Goal: Obtain resource: Obtain resource

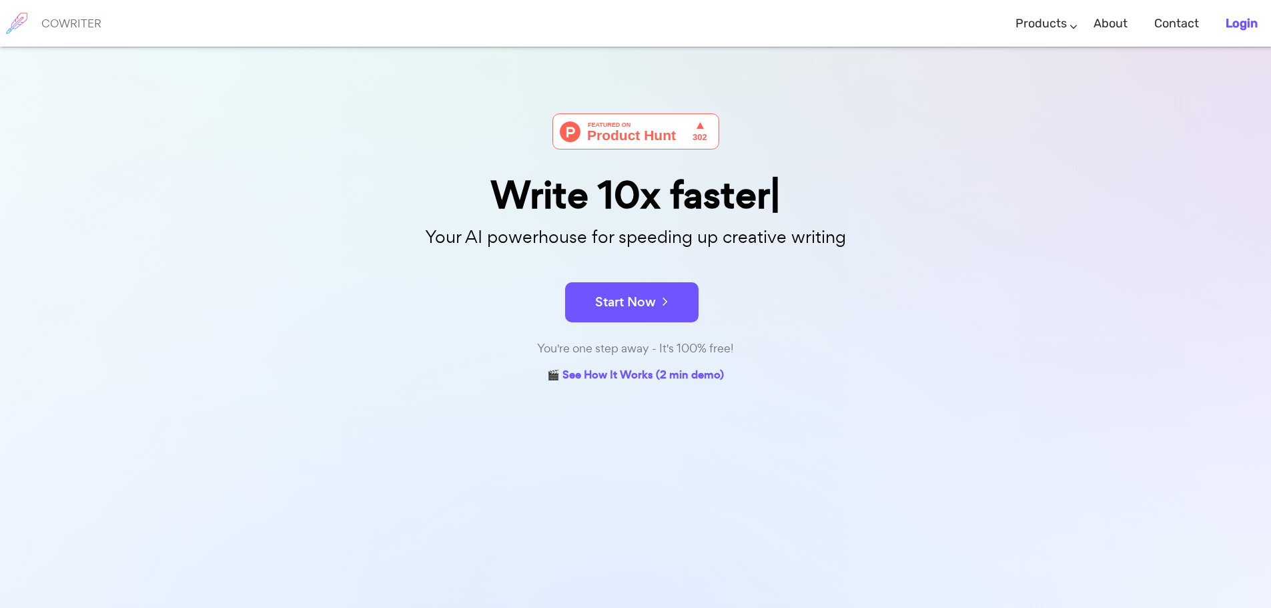
click at [1228, 20] on b "Login" at bounding box center [1242, 23] width 32 height 15
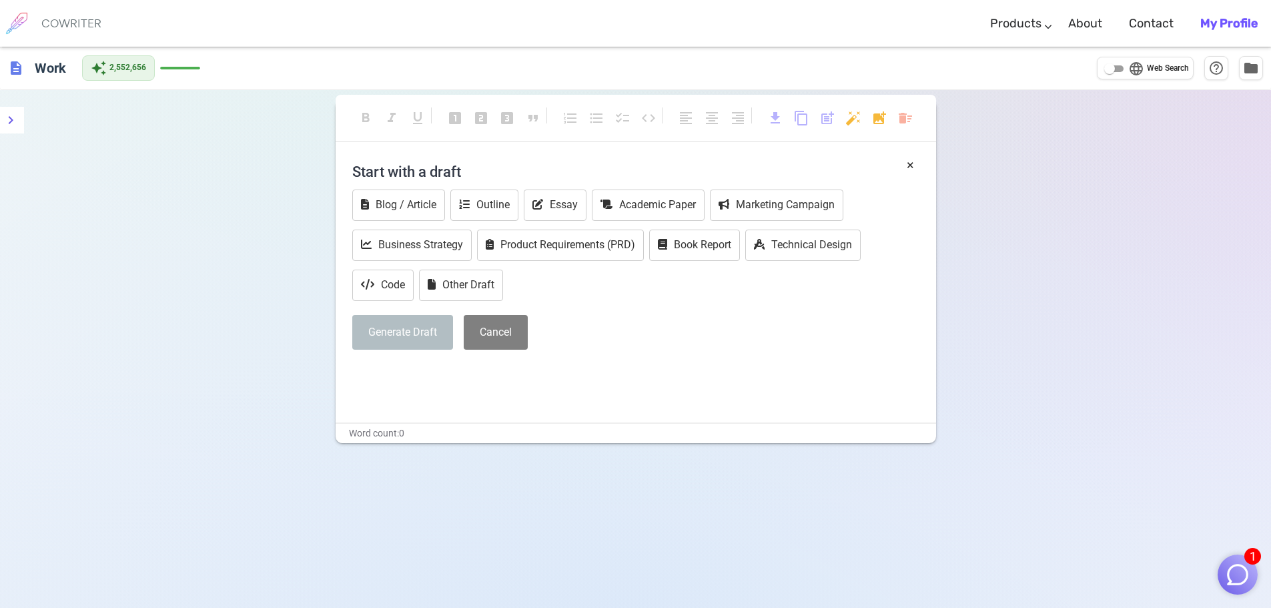
click at [1237, 565] on img "button" at bounding box center [1237, 574] width 25 height 25
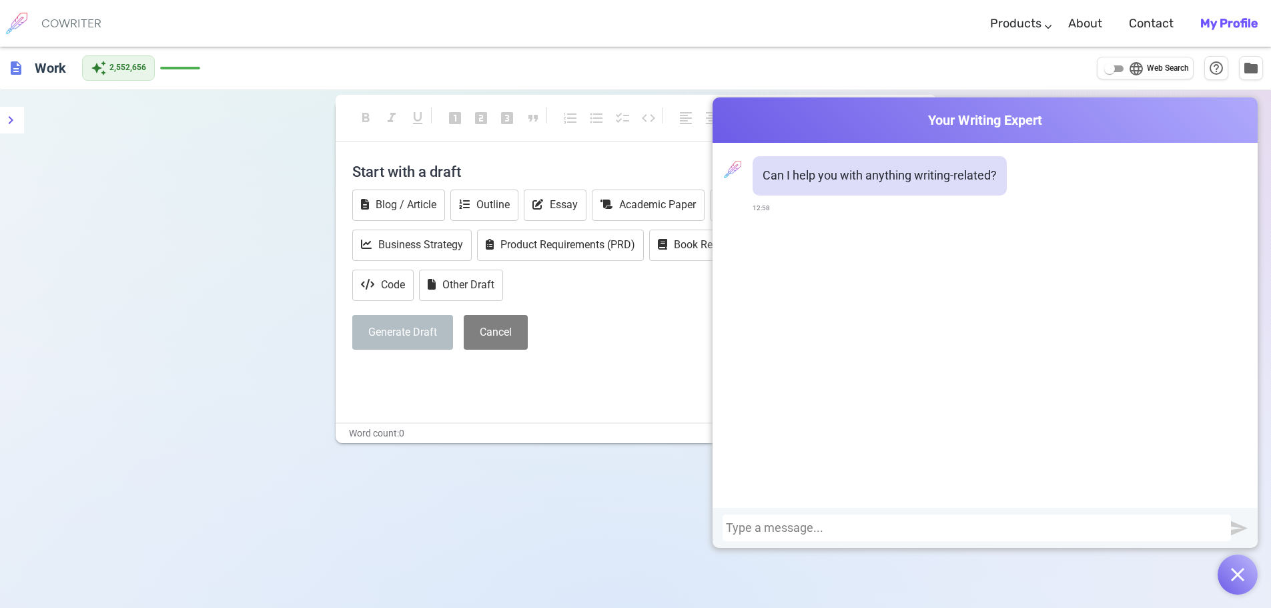
click at [1070, 530] on div at bounding box center [977, 527] width 502 height 13
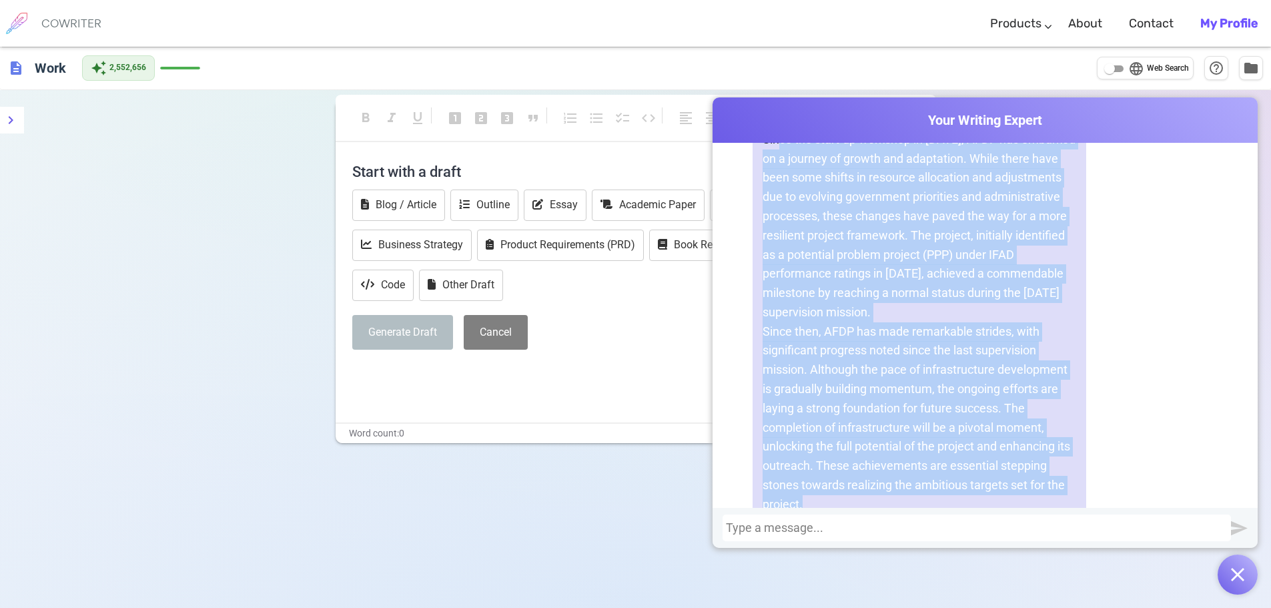
scroll to position [627, 0]
drag, startPoint x: 829, startPoint y: 408, endPoint x: 756, endPoint y: 167, distance: 251.2
click at [756, 167] on div "Since the start-up workshop in [DATE], AFDP has embarked on a journey of growth…" at bounding box center [920, 358] width 334 height 462
copy div "Since the start-up workshop in [DATE], AFDP has embarked on a journey of growth…"
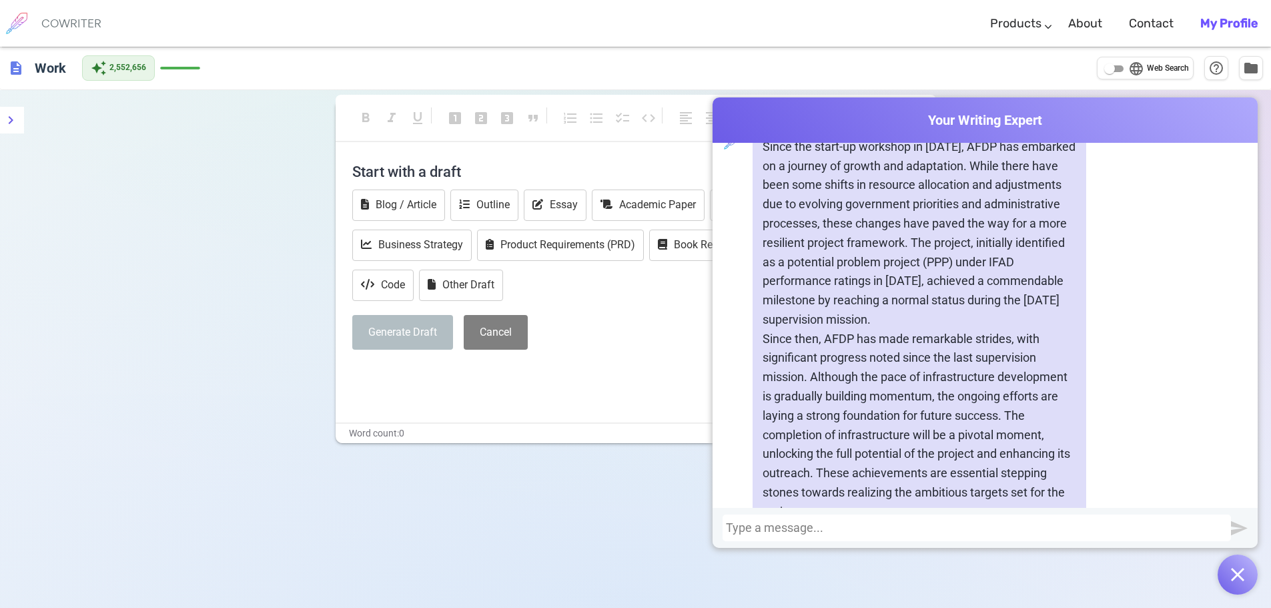
click at [823, 525] on div at bounding box center [977, 527] width 502 height 13
click at [837, 526] on div "humanise it" at bounding box center [977, 527] width 502 height 13
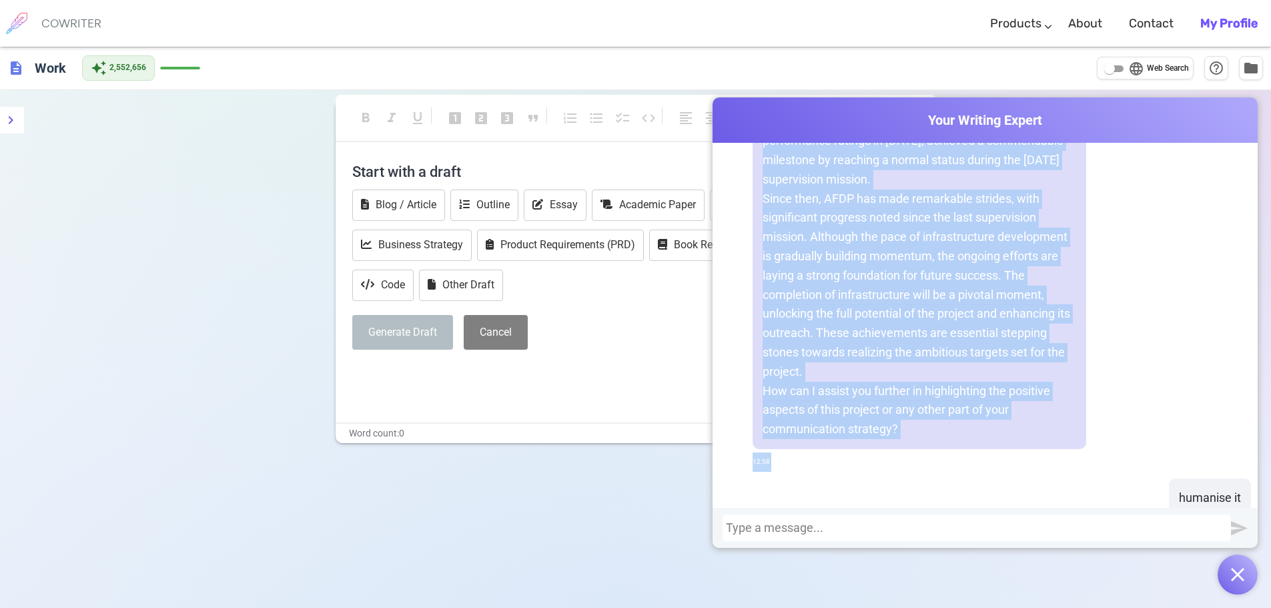
scroll to position [813, 0]
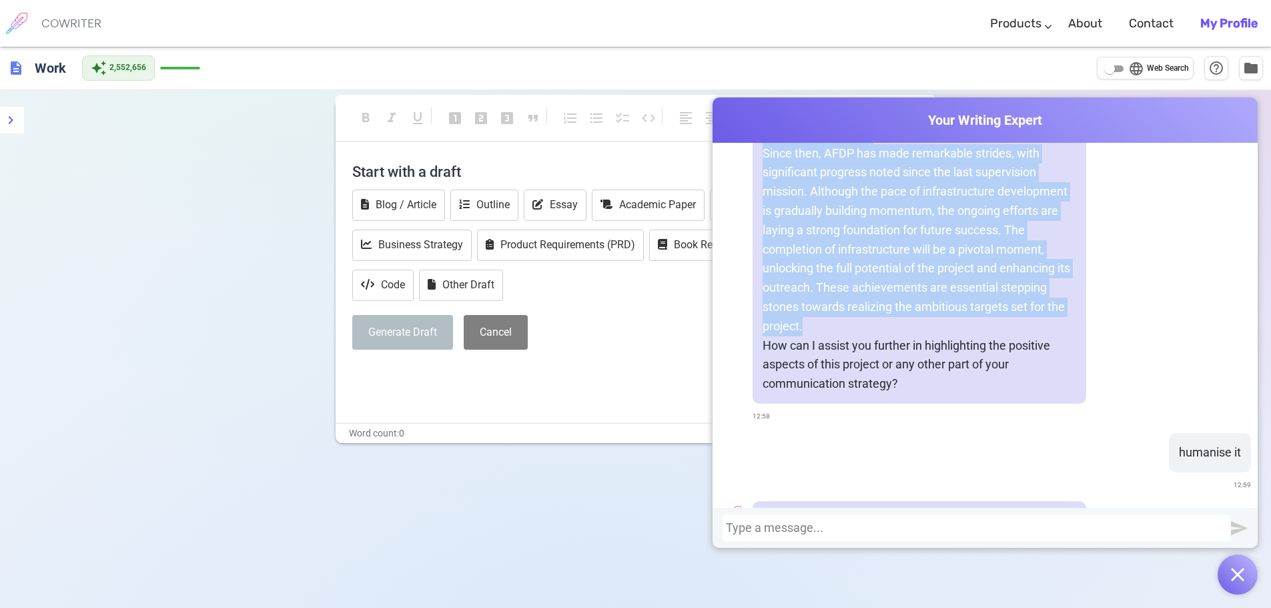
drag, startPoint x: 761, startPoint y: 366, endPoint x: 906, endPoint y: 340, distance: 147.2
click at [906, 340] on div "Since the start-up workshop in [DATE], AFDP has embarked on a journey of growth…" at bounding box center [920, 173] width 334 height 462
copy div "Since the start-up workshop in [DATE], AFDP has embarked on a journey of growth…"
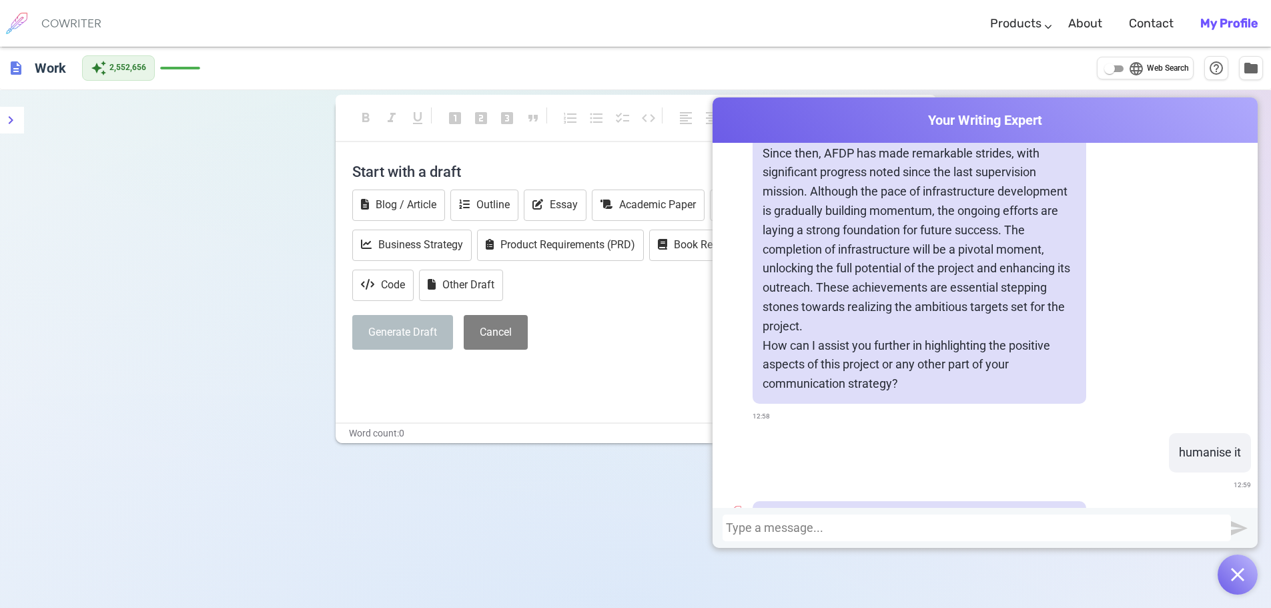
click at [813, 524] on div at bounding box center [977, 527] width 502 height 13
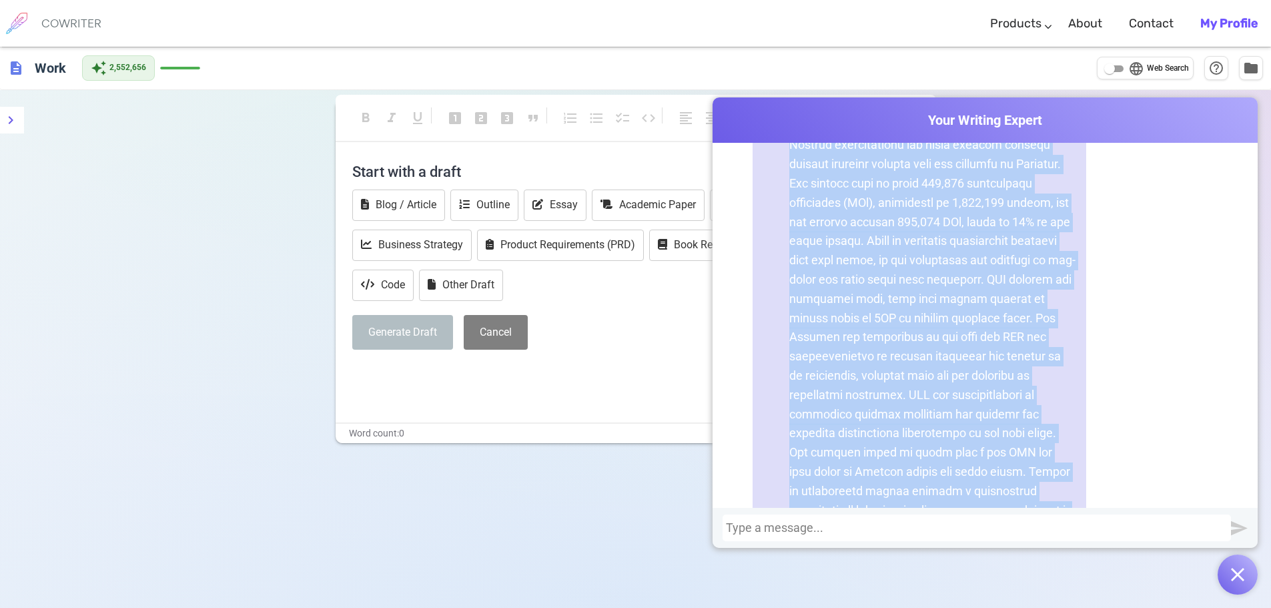
scroll to position [2417, 0]
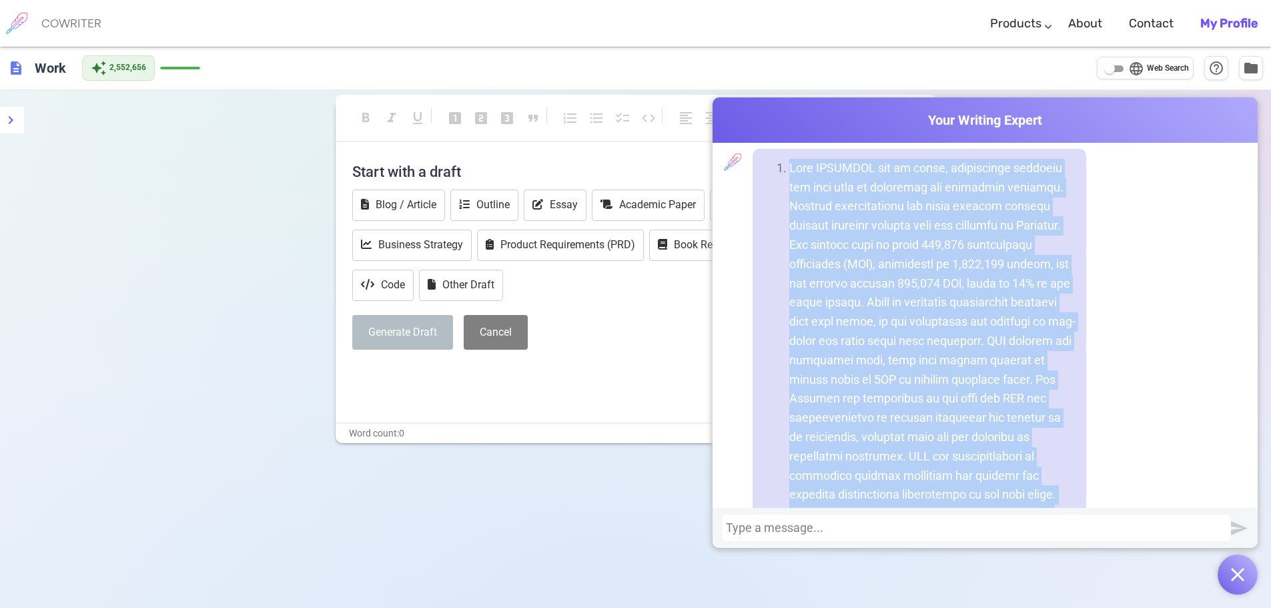
drag, startPoint x: 837, startPoint y: 413, endPoint x: 793, endPoint y: 192, distance: 225.2
click at [789, 189] on li at bounding box center [932, 409] width 287 height 500
copy li "With [PERSON_NAME] now on board, significant progress has been made in targetin…"
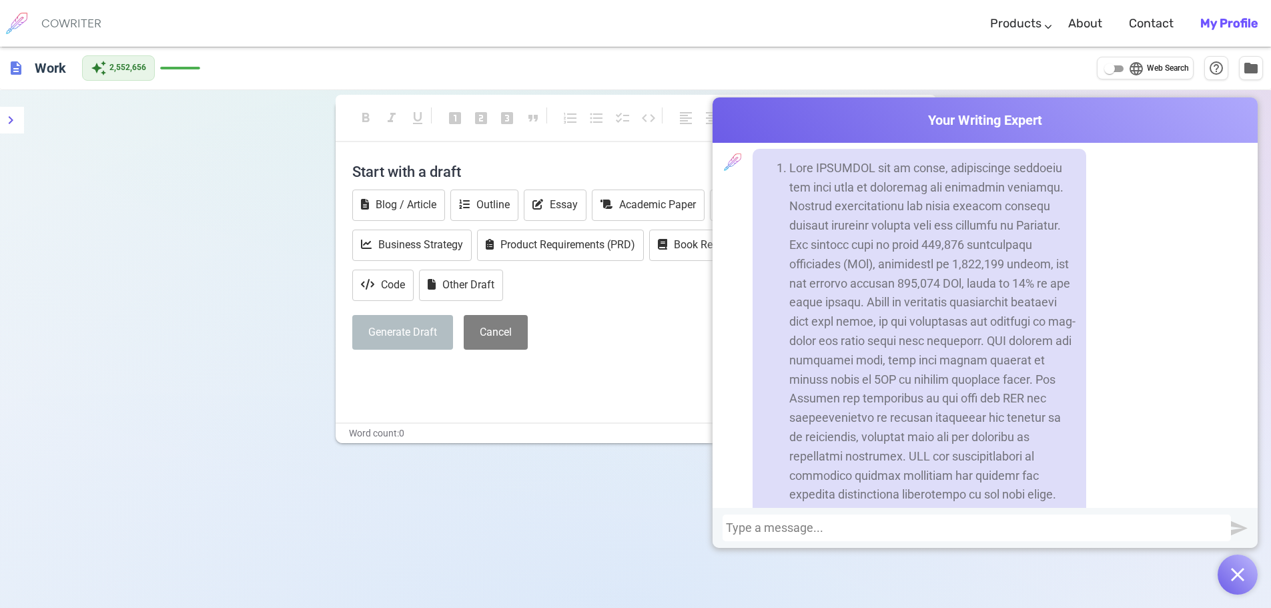
click at [891, 526] on div at bounding box center [977, 527] width 502 height 13
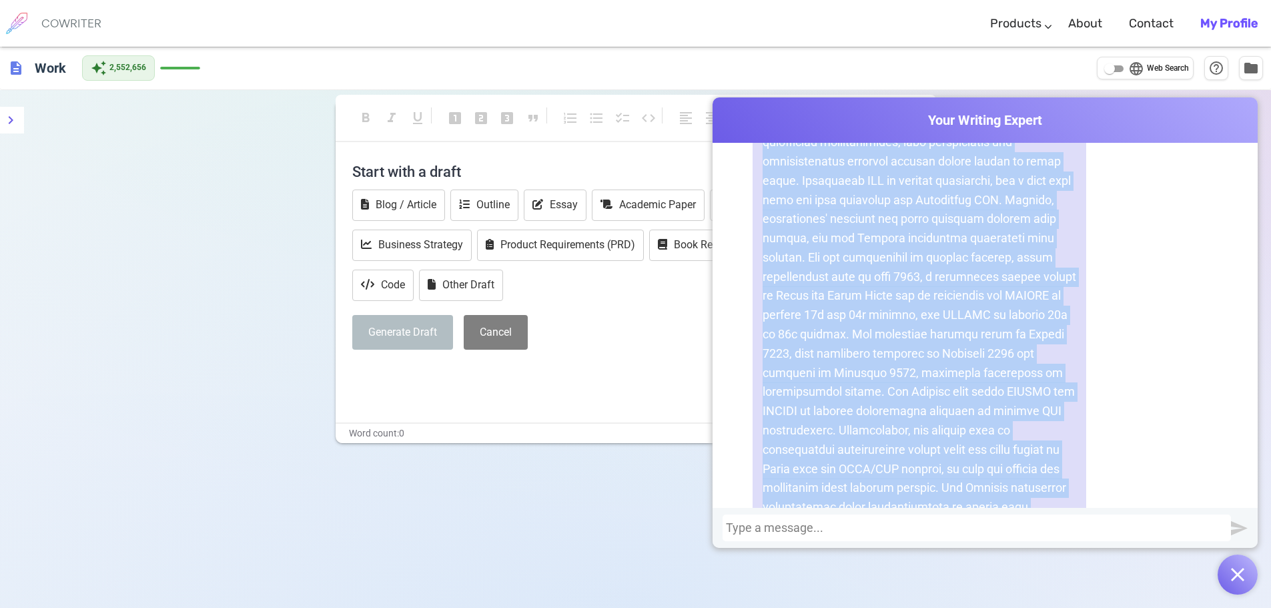
scroll to position [5956, 0]
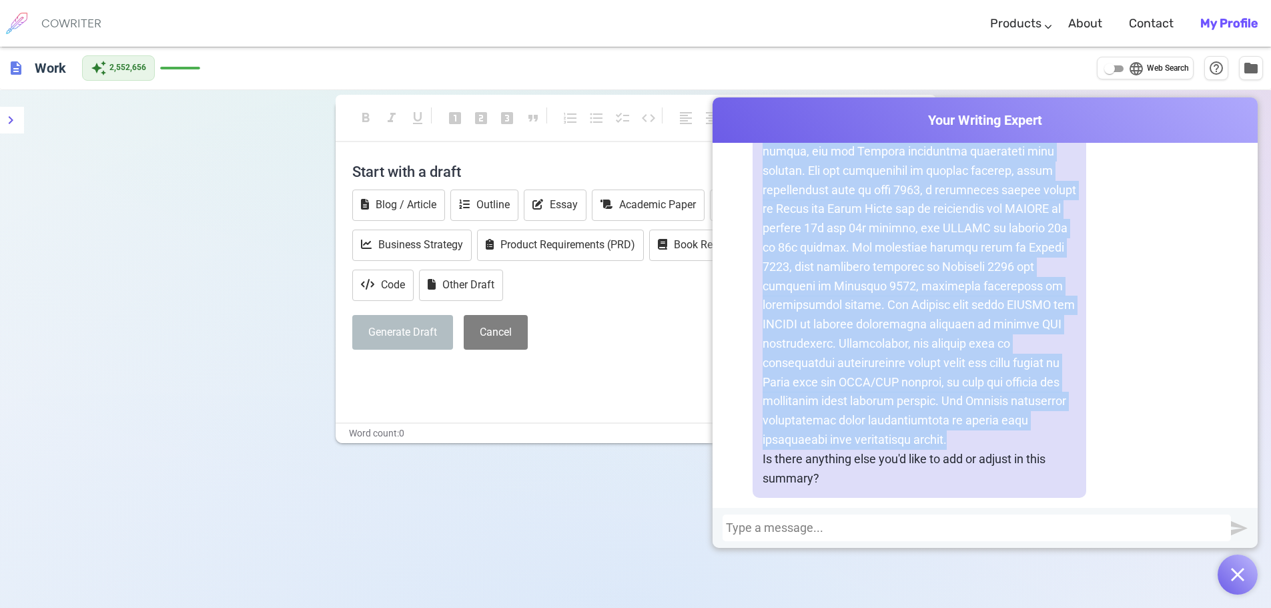
drag, startPoint x: 760, startPoint y: 161, endPoint x: 940, endPoint y: 418, distance: 313.7
click at [940, 418] on p at bounding box center [920, 200] width 314 height 500
copy p "Sub-component 1.2 of the project is dedicated to sustainable fisheries and aqua…"
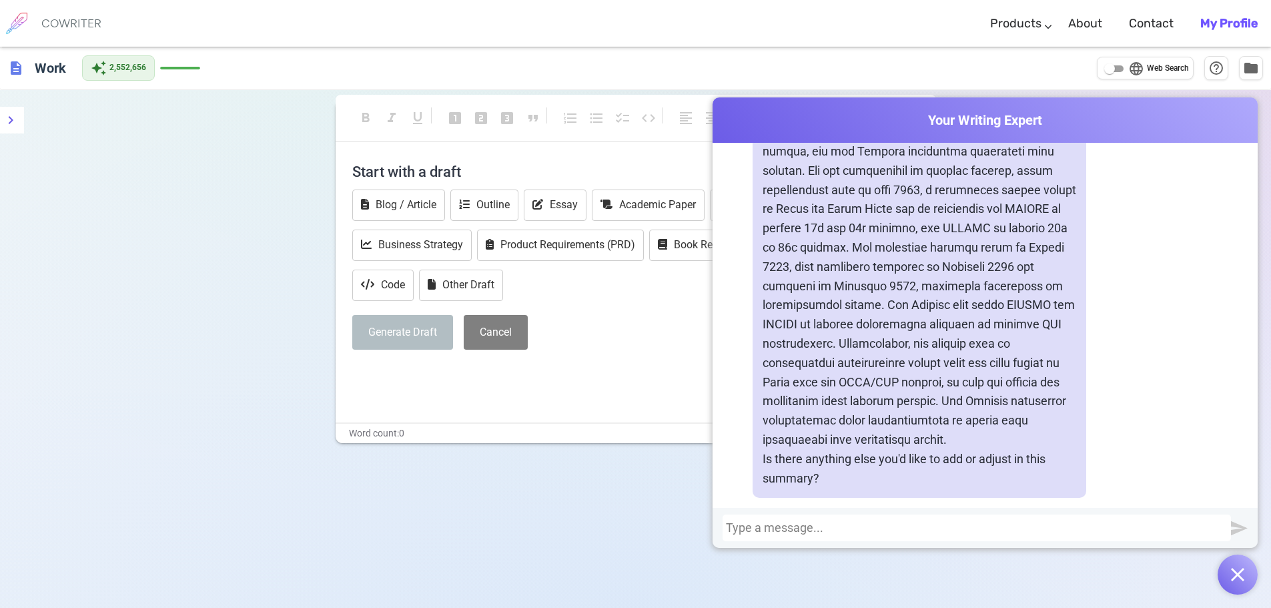
click at [873, 524] on div at bounding box center [977, 527] width 502 height 13
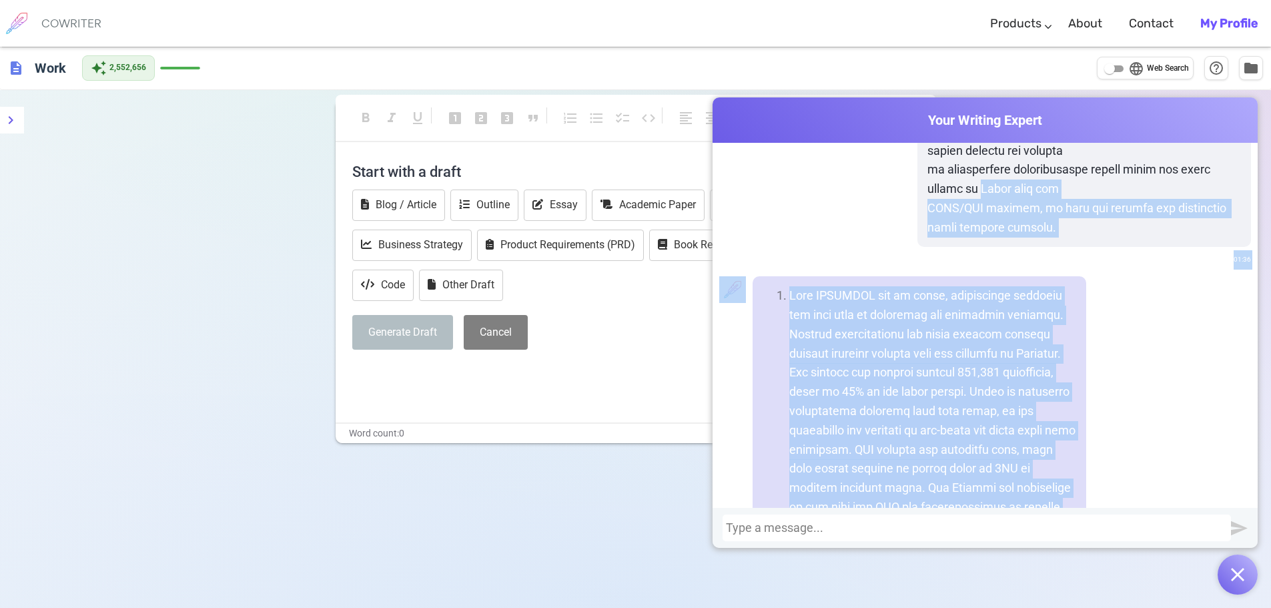
scroll to position [7174, 0]
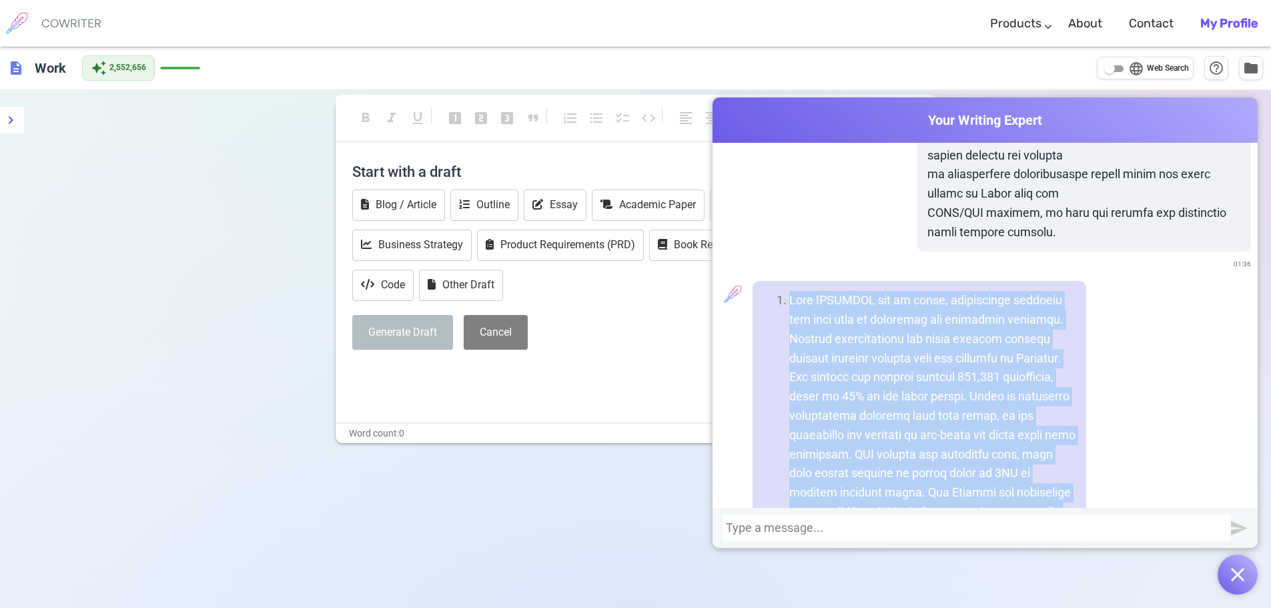
drag, startPoint x: 917, startPoint y: 411, endPoint x: 825, endPoint y: 286, distance: 155.6
copy li "With [PERSON_NAME] now on board, significant progress has been made in targetin…"
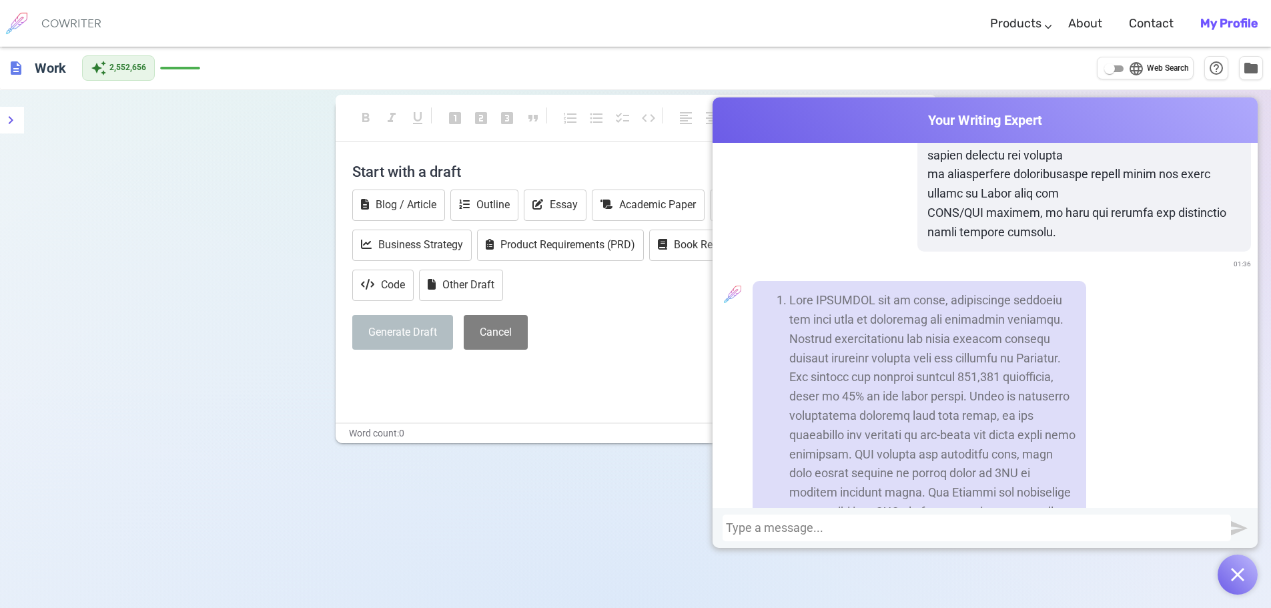
click at [880, 521] on div at bounding box center [977, 527] width 502 height 13
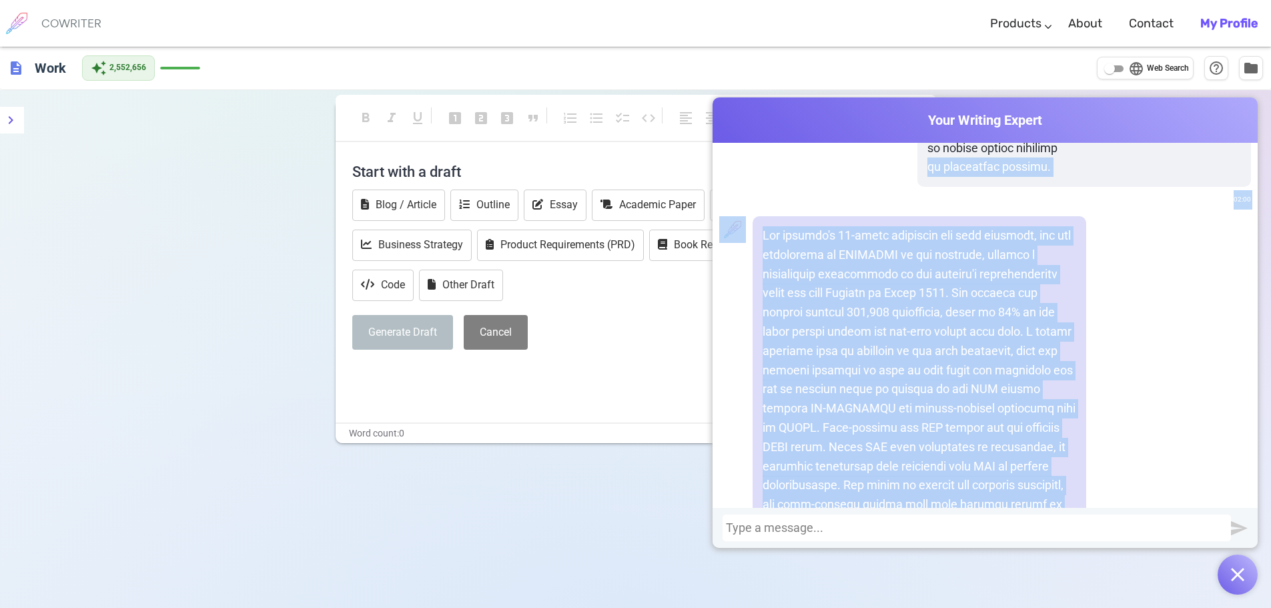
scroll to position [8824, 0]
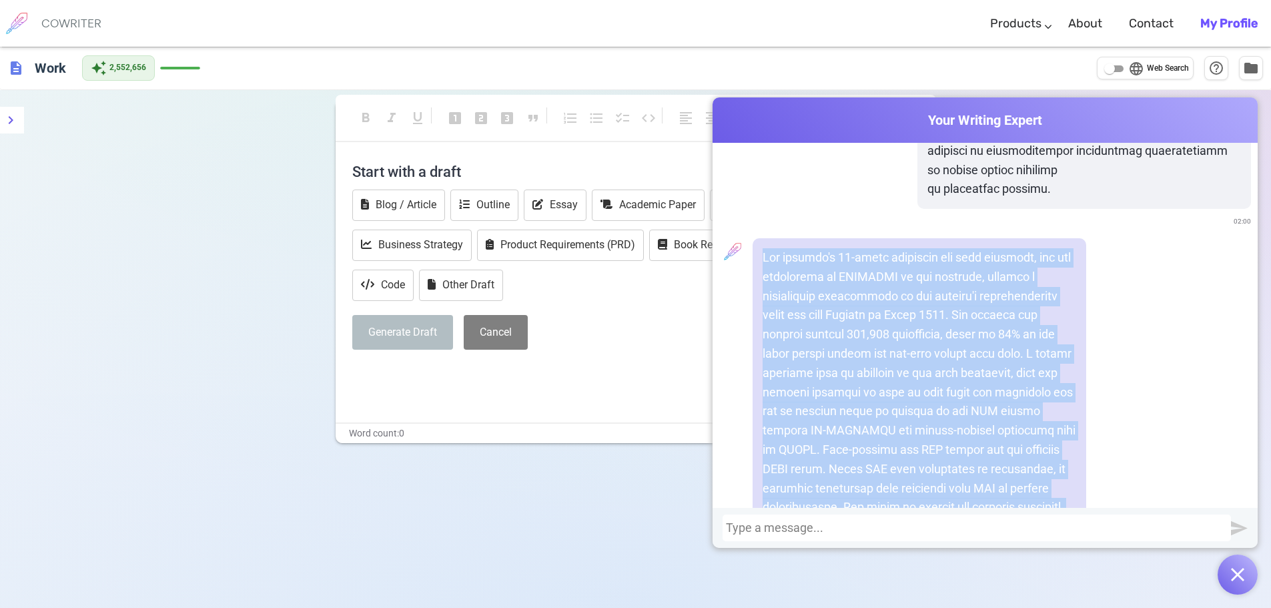
drag, startPoint x: 1025, startPoint y: 420, endPoint x: 752, endPoint y: 241, distance: 326.2
click at [753, 241] on div "Is there anything else you would like to adjust or explore further in this text?" at bounding box center [920, 546] width 334 height 616
copy p "The project's 12-month extension has been approved, and the onboarding of TAMIS…"
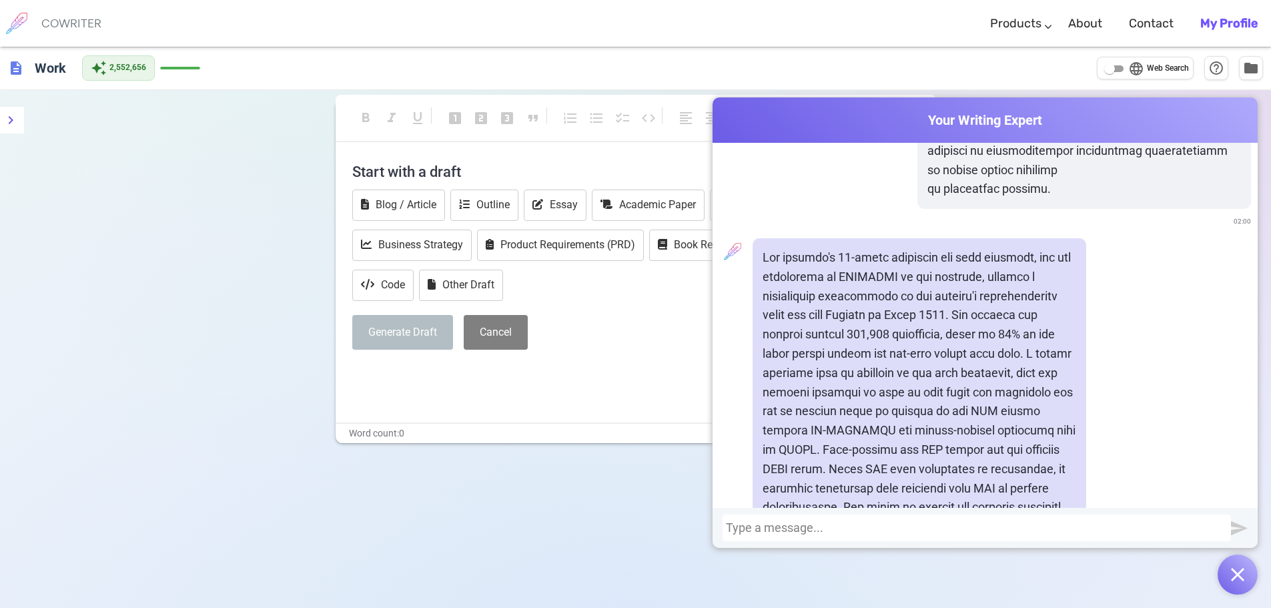
click at [888, 526] on div at bounding box center [977, 527] width 502 height 13
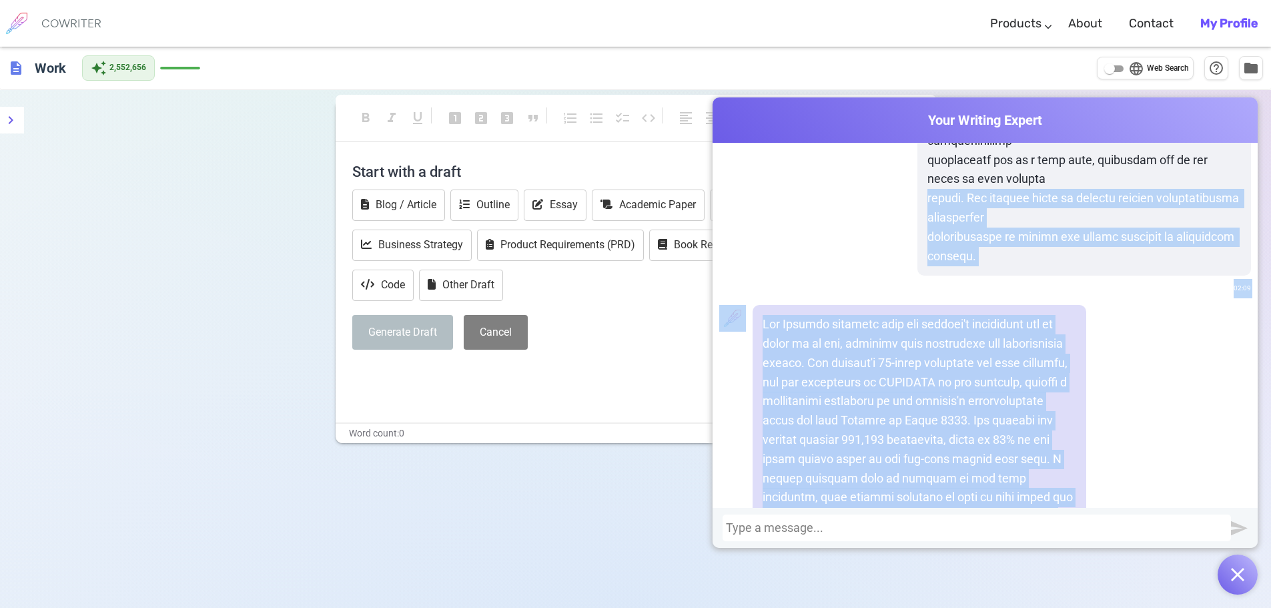
scroll to position [10315, 0]
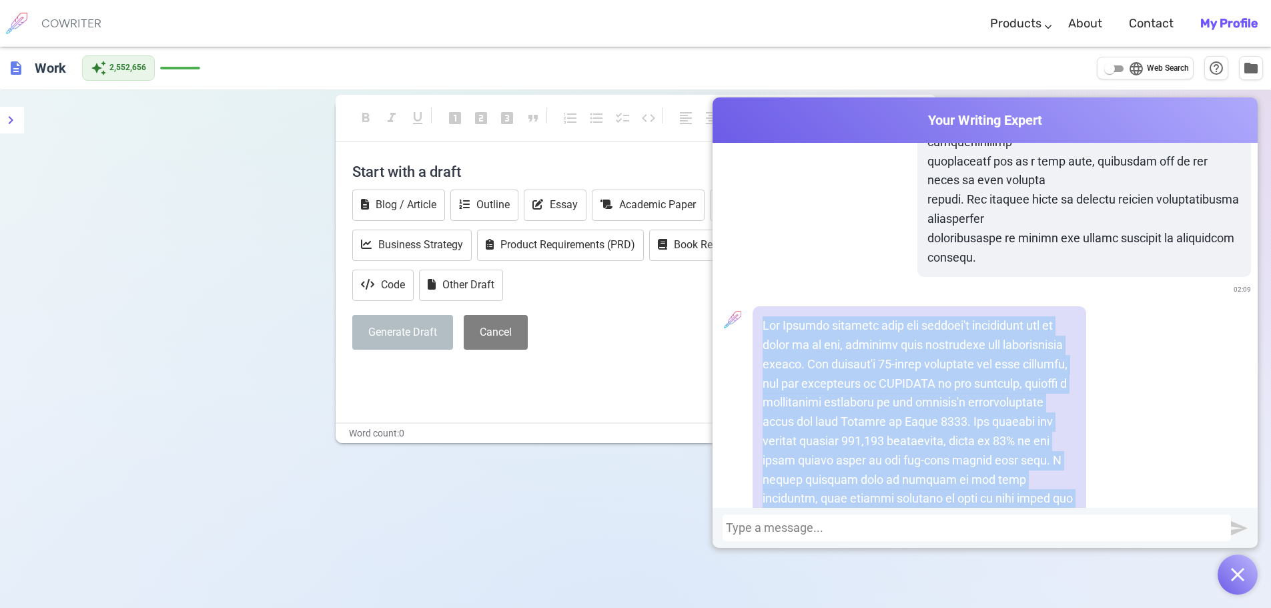
drag, startPoint x: 883, startPoint y: 423, endPoint x: 781, endPoint y: 282, distance: 173.5
click at [765, 316] on p at bounding box center [920, 604] width 314 height 576
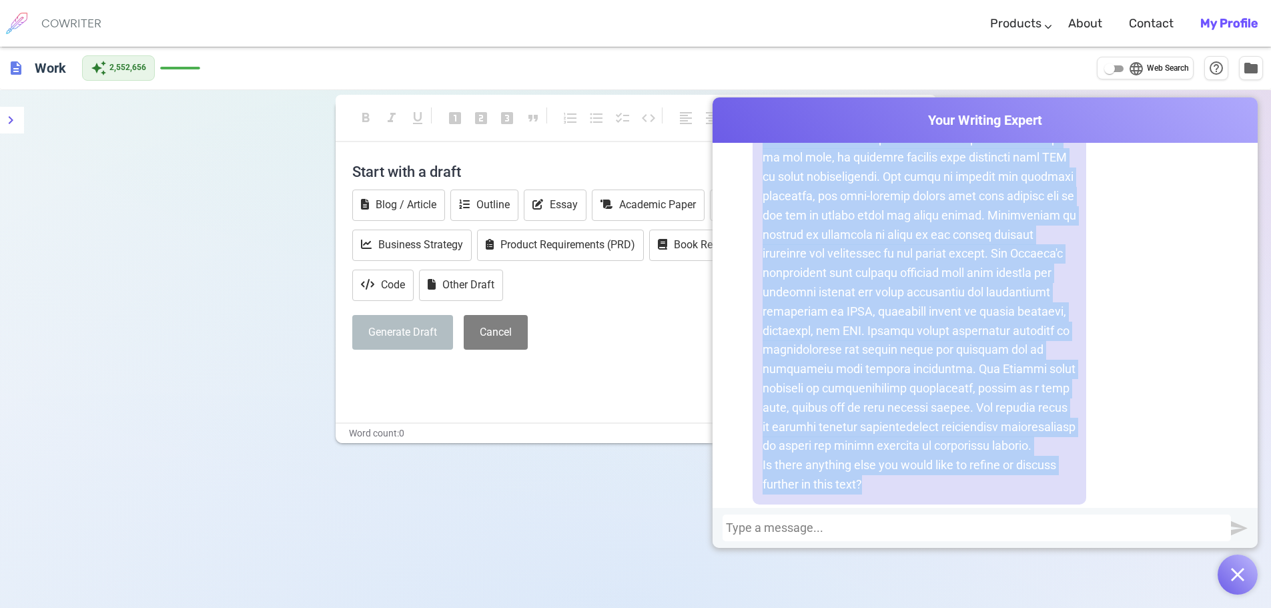
scroll to position [10758, 0]
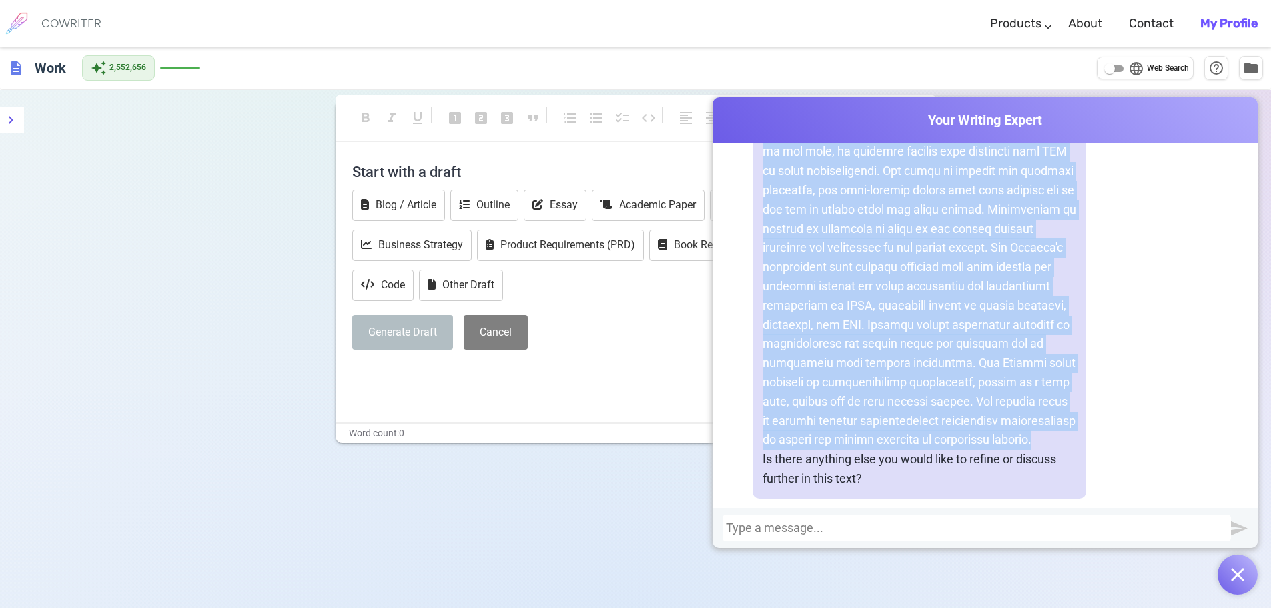
drag, startPoint x: 761, startPoint y: 287, endPoint x: 893, endPoint y: 418, distance: 185.4
click at [893, 418] on p at bounding box center [920, 161] width 314 height 576
copy p "The Mission believes that the project's objectives are on track to be met, alth…"
click at [955, 334] on p at bounding box center [920, 161] width 314 height 576
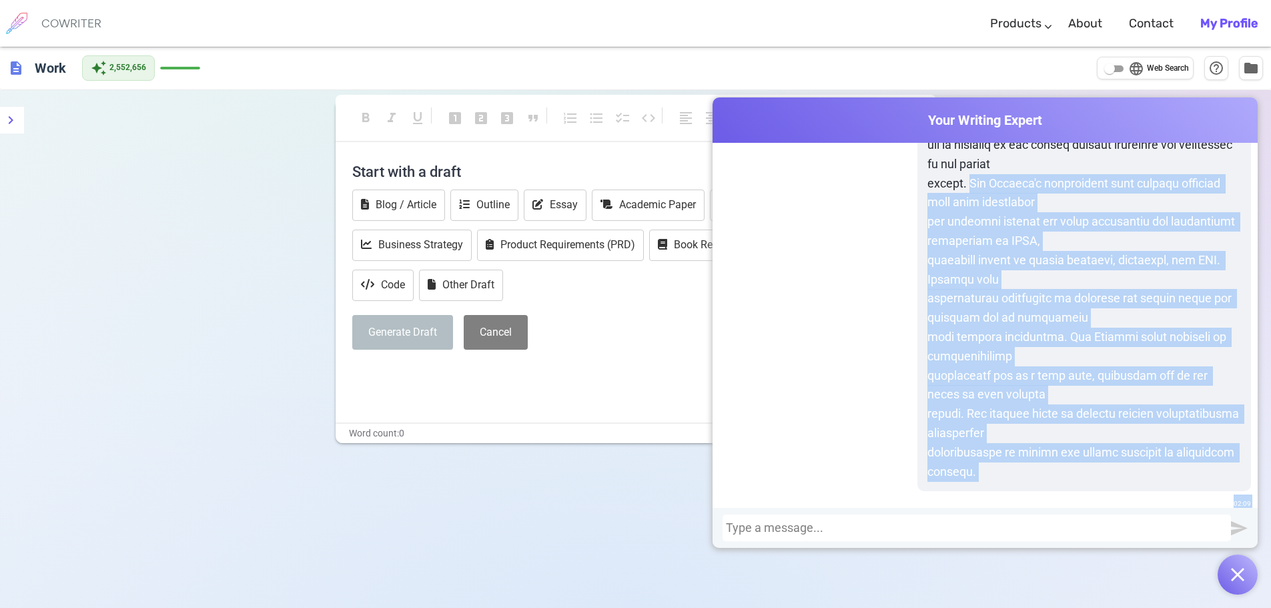
scroll to position [10148, 0]
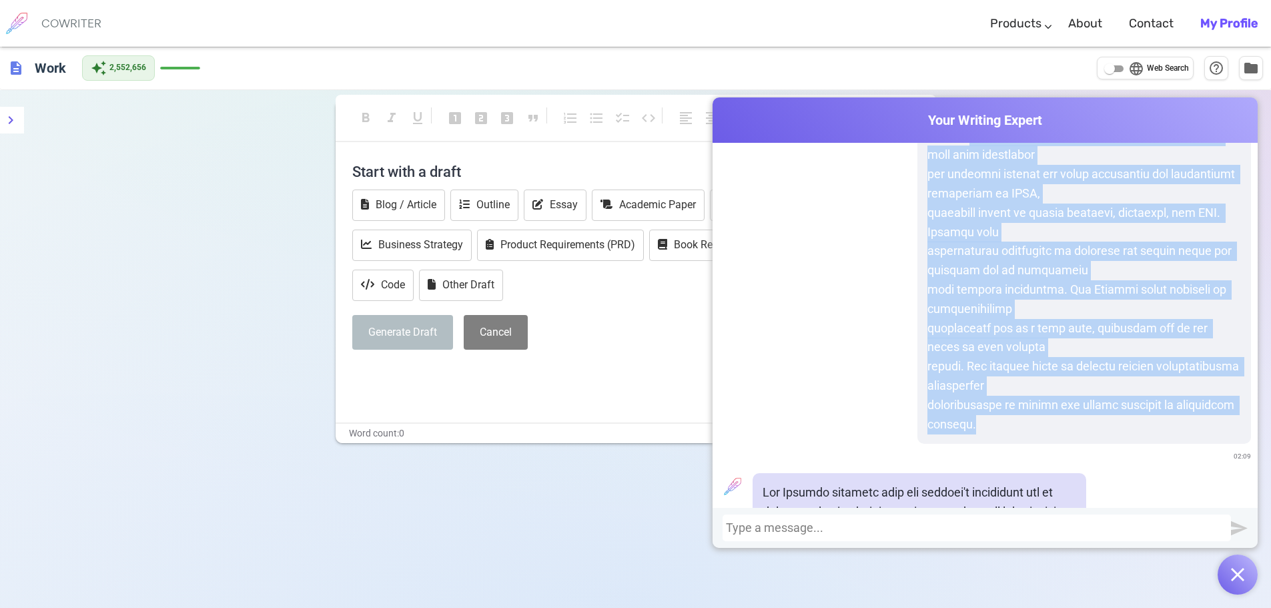
drag, startPoint x: 957, startPoint y: 264, endPoint x: 1011, endPoint y: 377, distance: 125.9
click at [1035, 393] on p at bounding box center [1084, 2] width 314 height 865
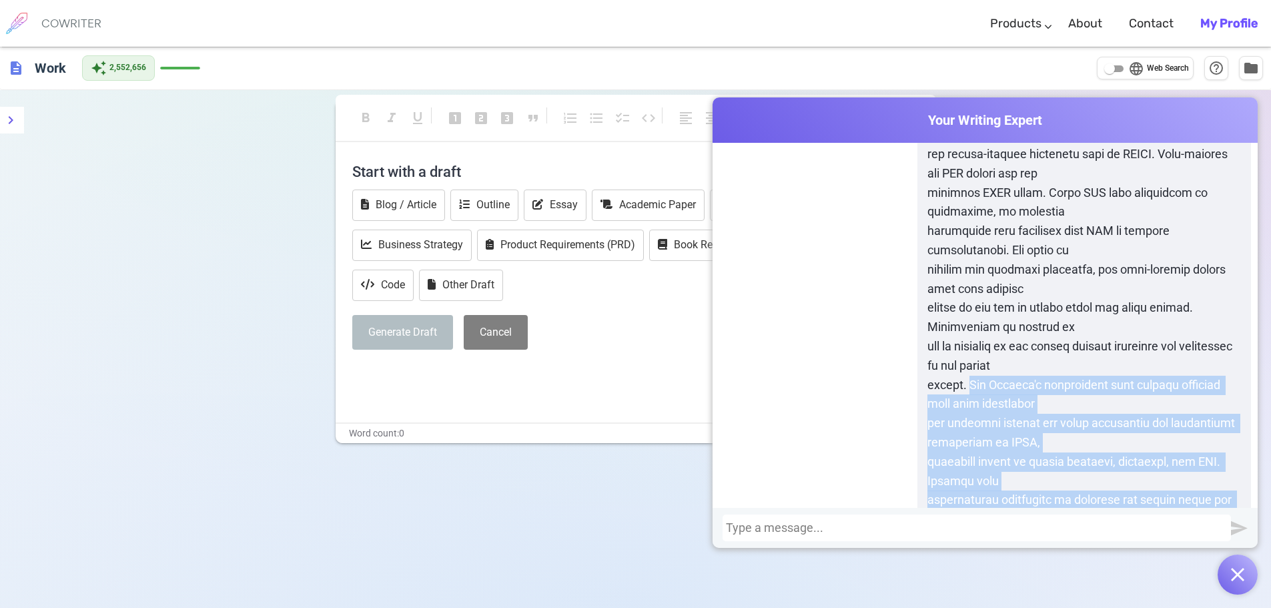
scroll to position [10037, 0]
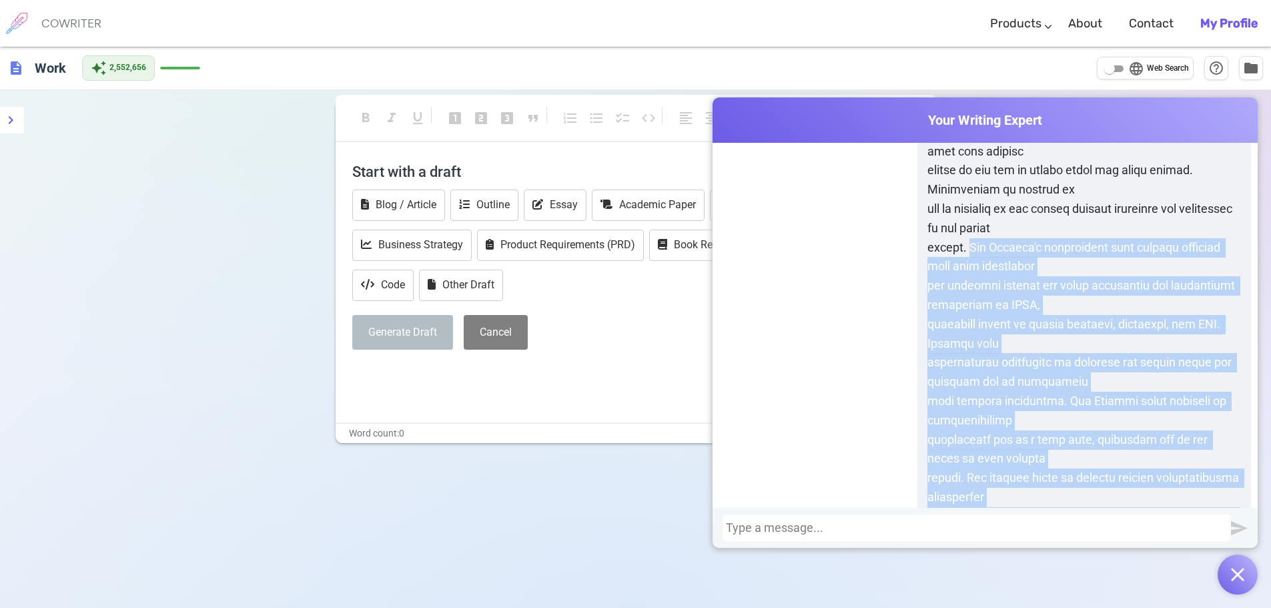
copy p "The Mission's discussions with farmers revealed that they understood the traini…"
